Goal: Task Accomplishment & Management: Manage account settings

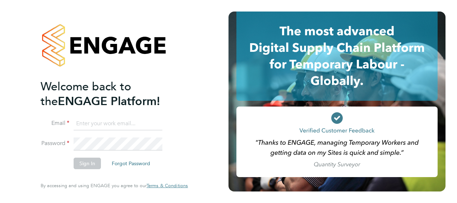
type input "india.goddard@justice.gov.uk"
click at [89, 164] on button "Sign In" at bounding box center [87, 162] width 27 height 11
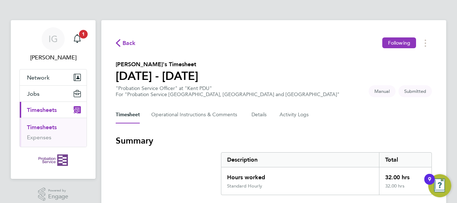
click at [400, 135] on h3 "Summary" at bounding box center [274, 140] width 316 height 11
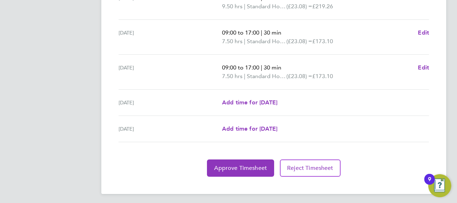
scroll to position [306, 0]
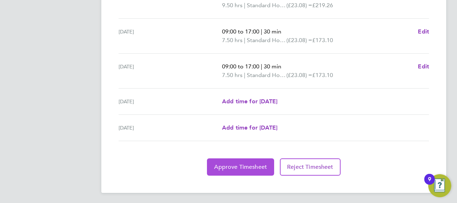
click at [255, 172] on button "Approve Timesheet" at bounding box center [240, 166] width 67 height 17
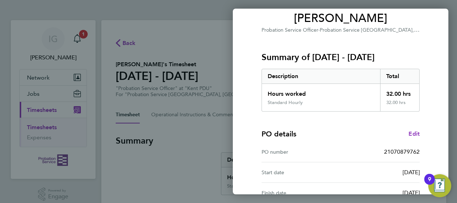
scroll to position [141, 0]
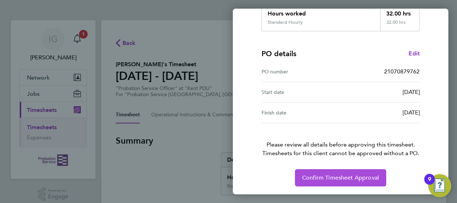
click at [369, 179] on span "Confirm Timesheet Approval" at bounding box center [340, 177] width 77 height 7
